Goal: Find specific page/section

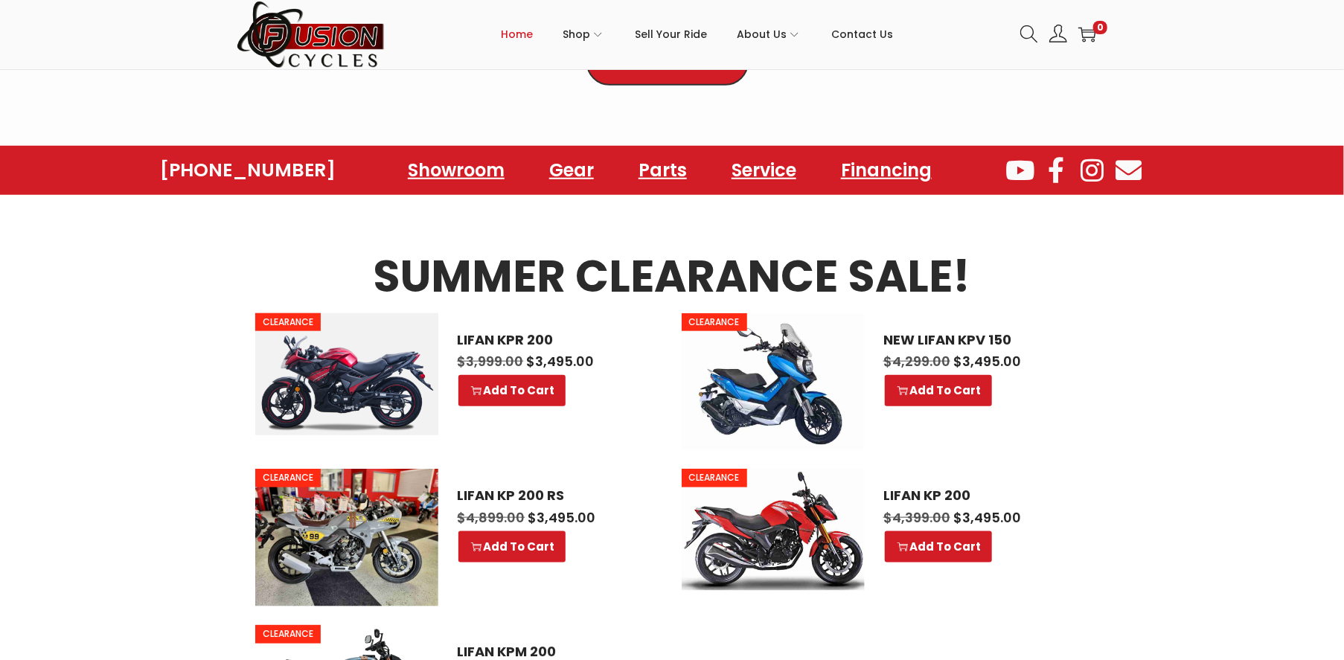
scroll to position [670, 0]
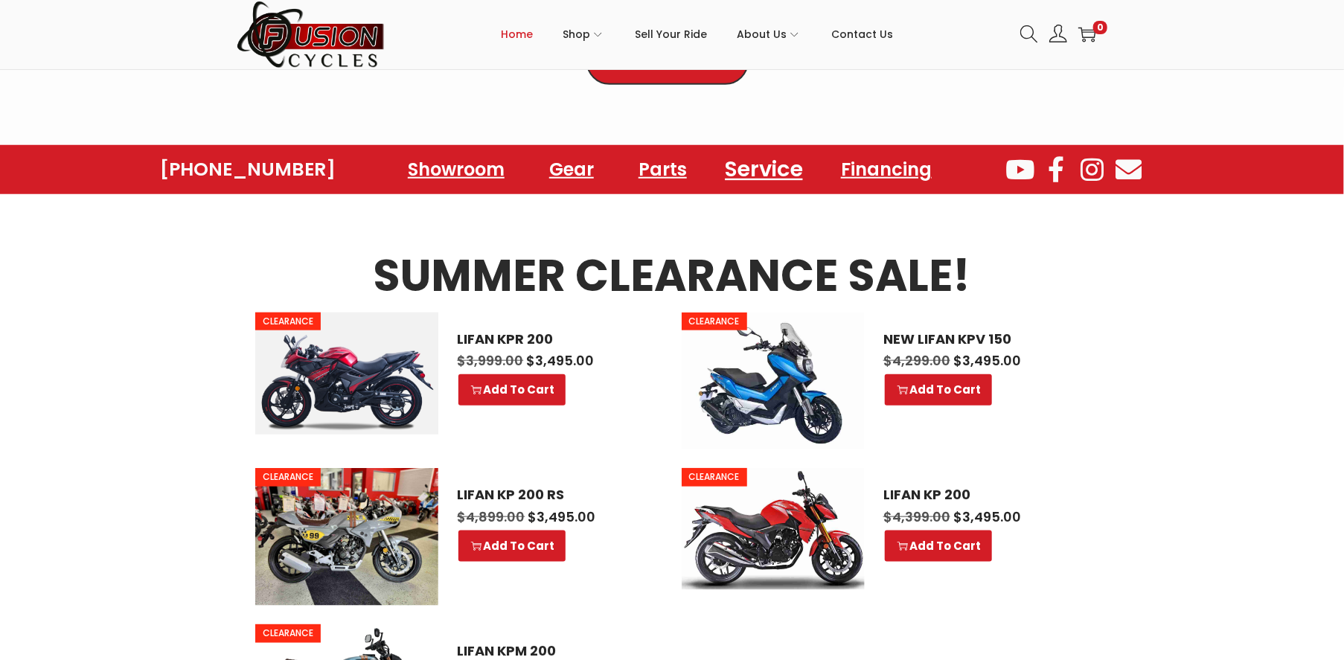
click at [756, 170] on link "Service" at bounding box center [763, 169] width 113 height 41
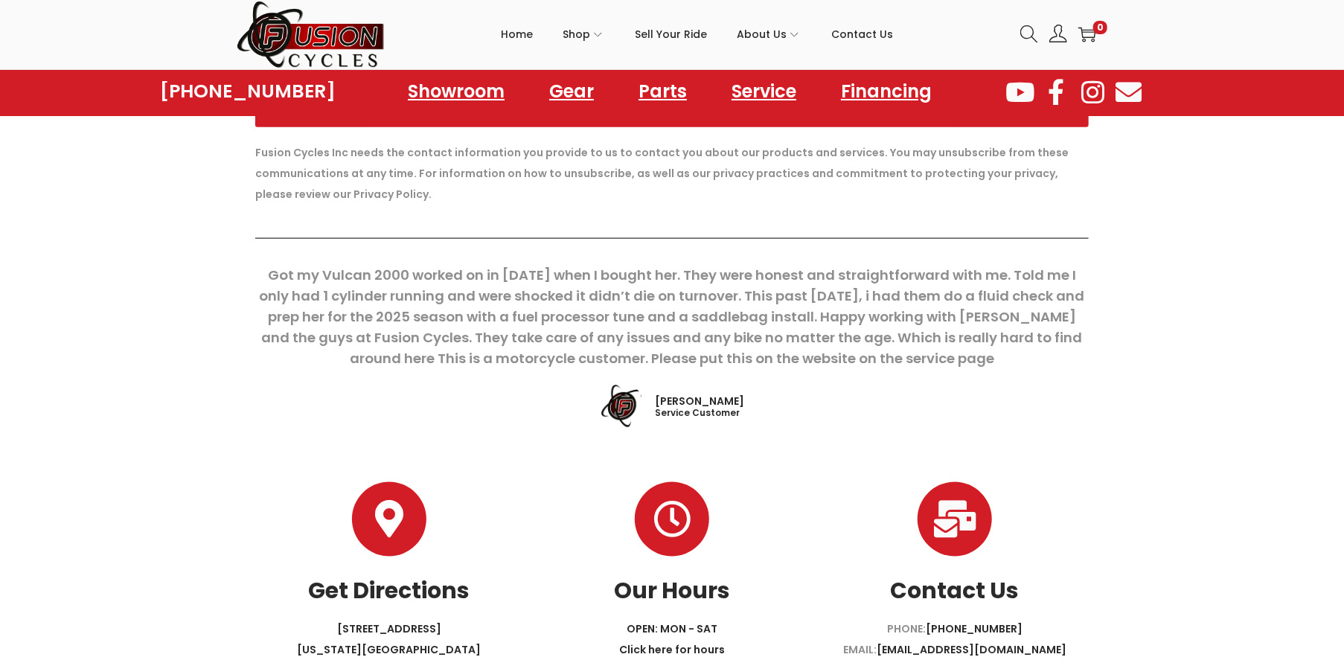
scroll to position [1096, 0]
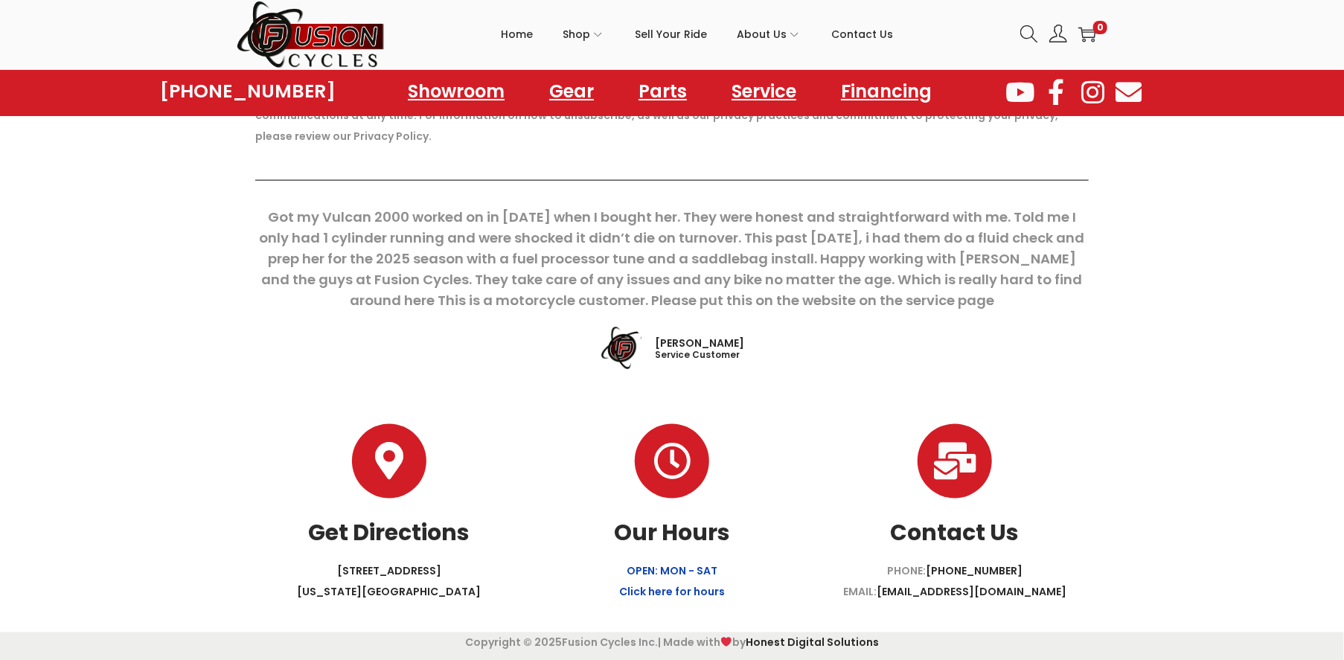
click at [708, 595] on link "OPEN: MON - SAT Click here for hours" at bounding box center [672, 582] width 106 height 36
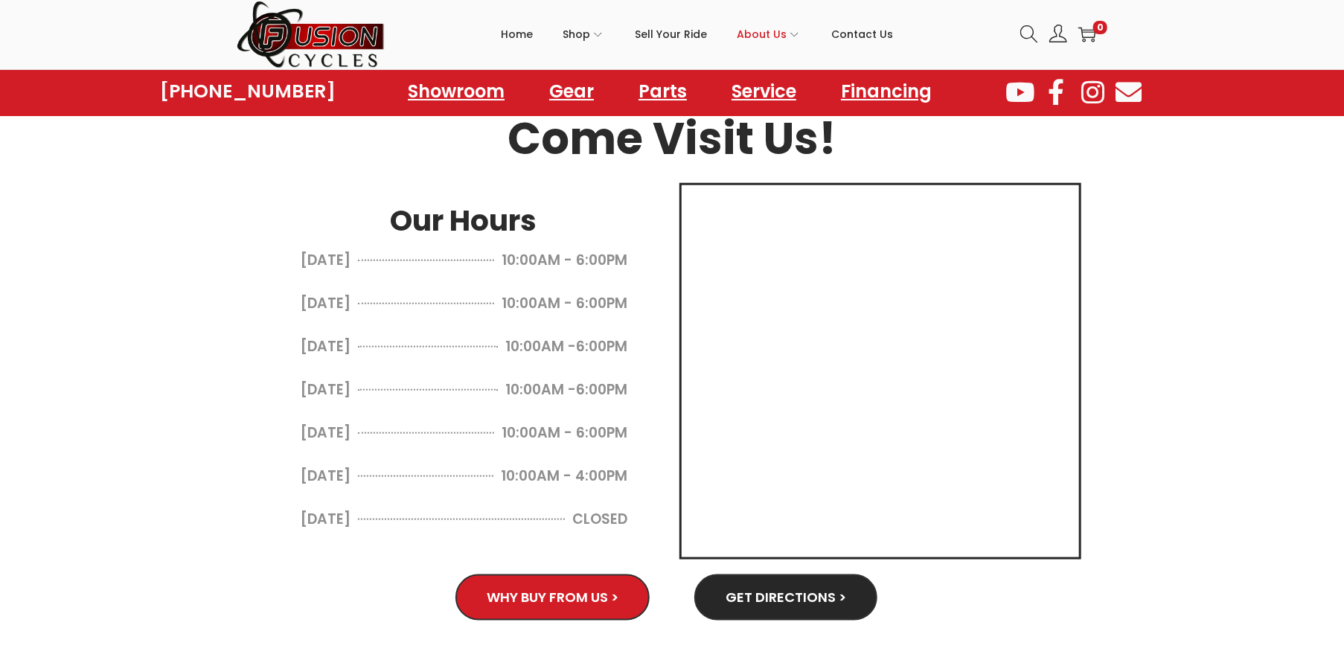
scroll to position [729, 0]
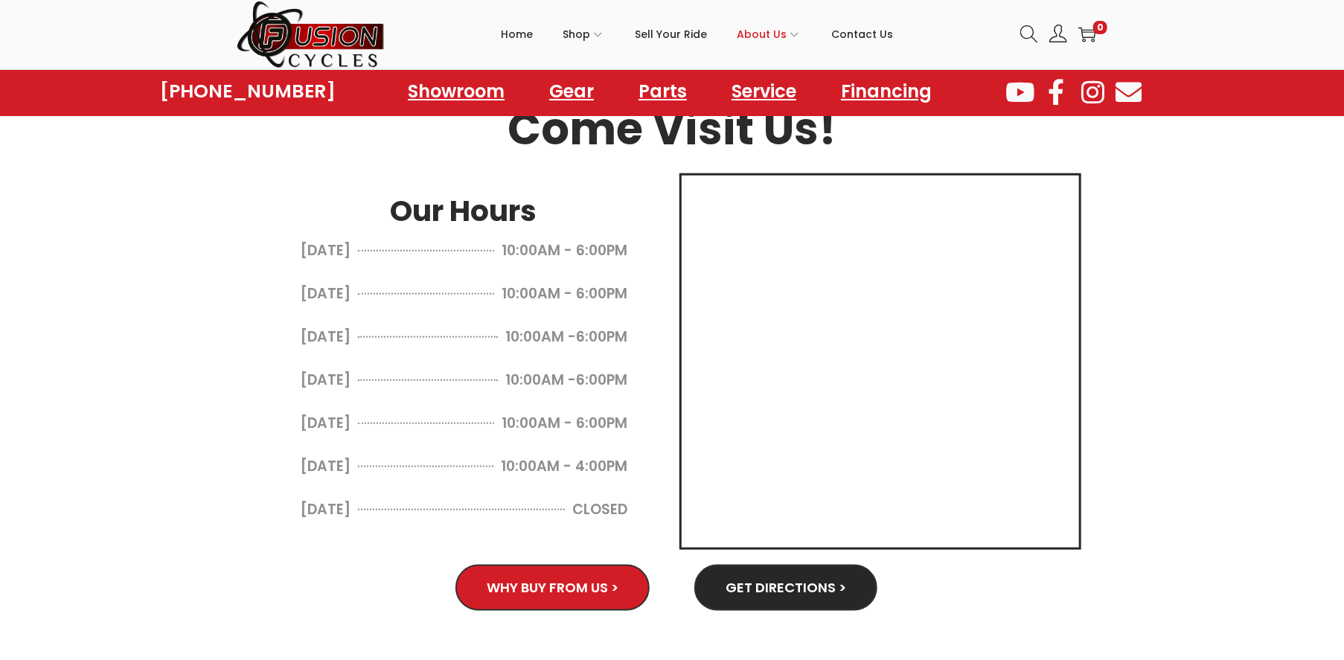
click at [776, 581] on span "Get Directions >" at bounding box center [786, 587] width 121 height 13
